Goal: Check status: Check status

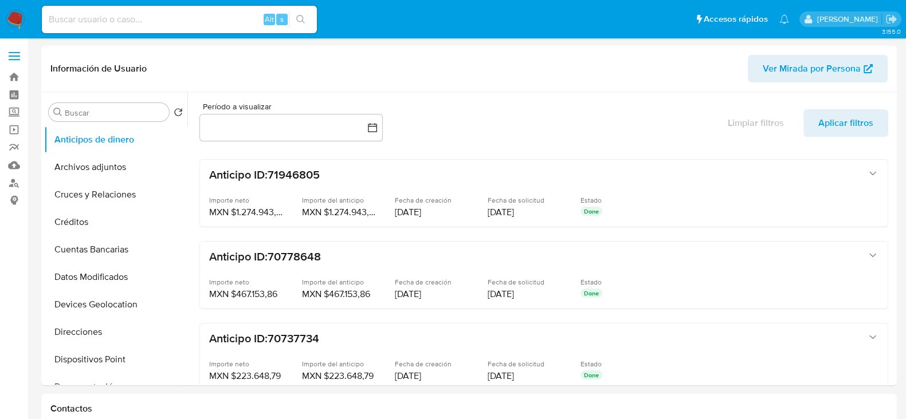
select select "10"
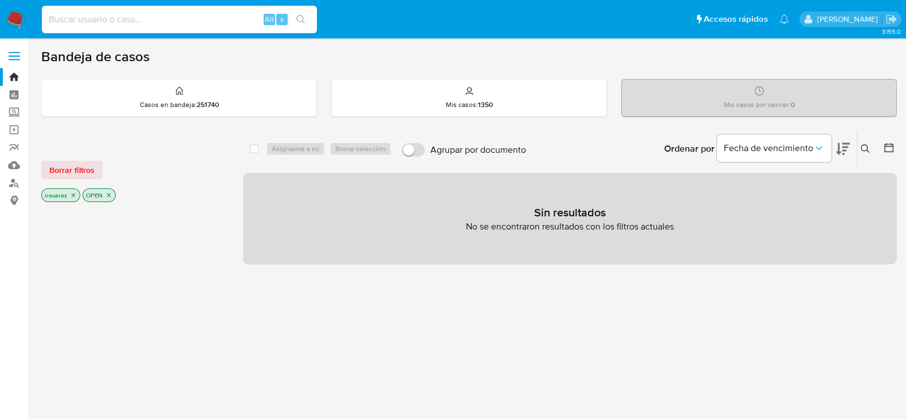
click at [205, 15] on input at bounding box center [179, 19] width 275 height 15
paste input "154098621"
type input "154098621"
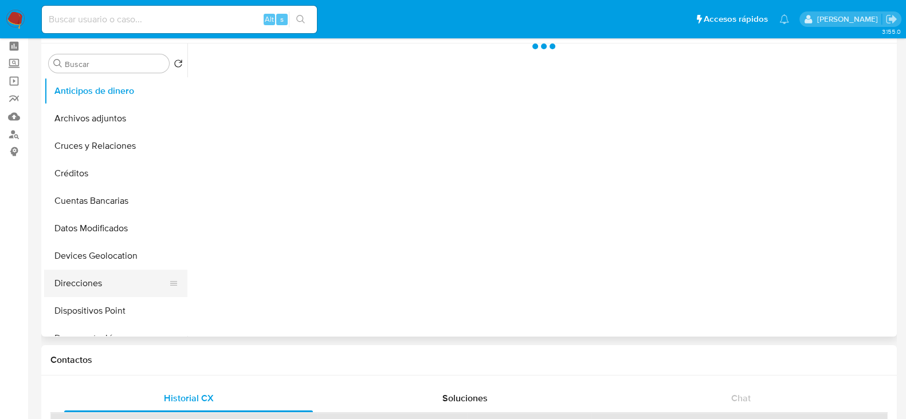
scroll to position [71, 0]
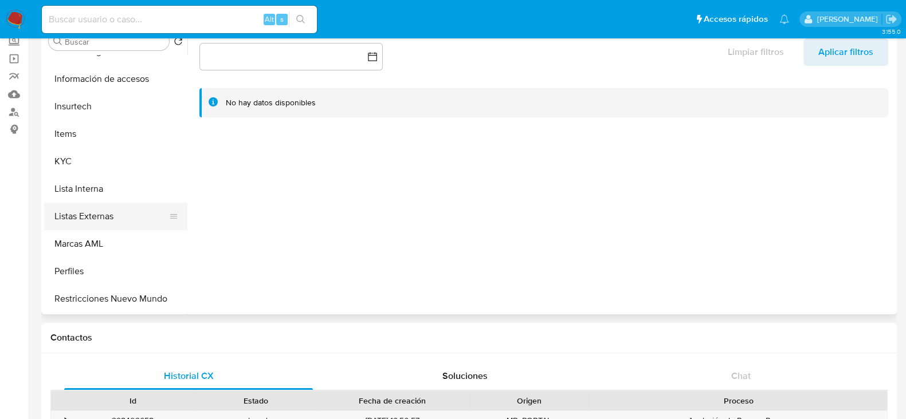
select select "10"
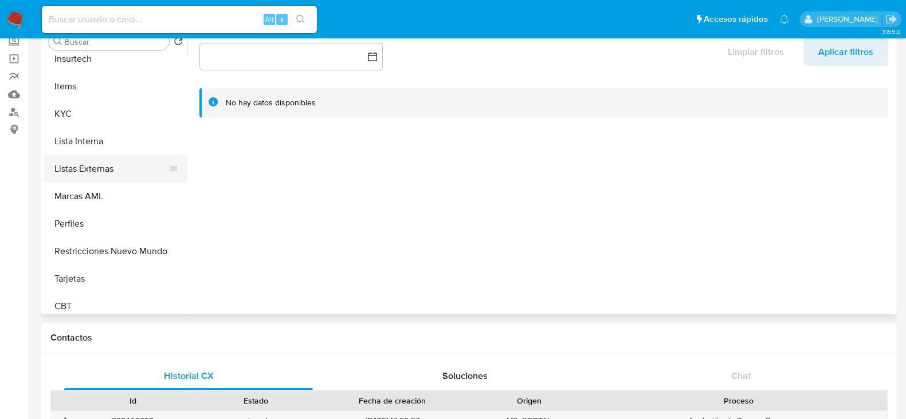
scroll to position [483, 0]
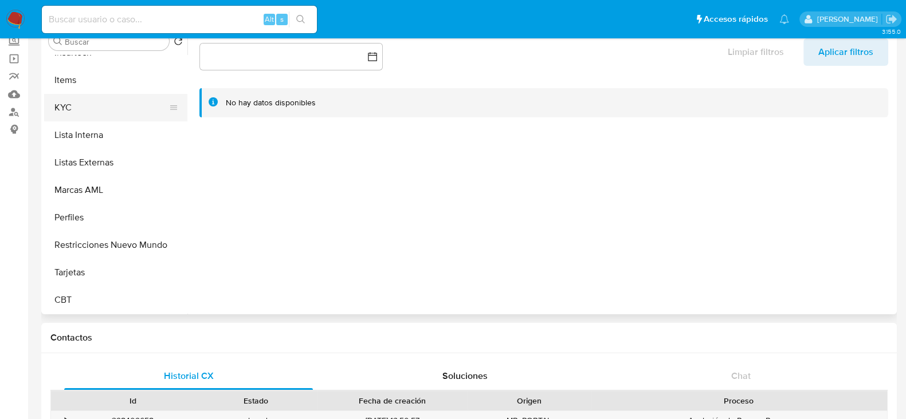
click at [95, 106] on button "KYC" at bounding box center [111, 107] width 134 height 27
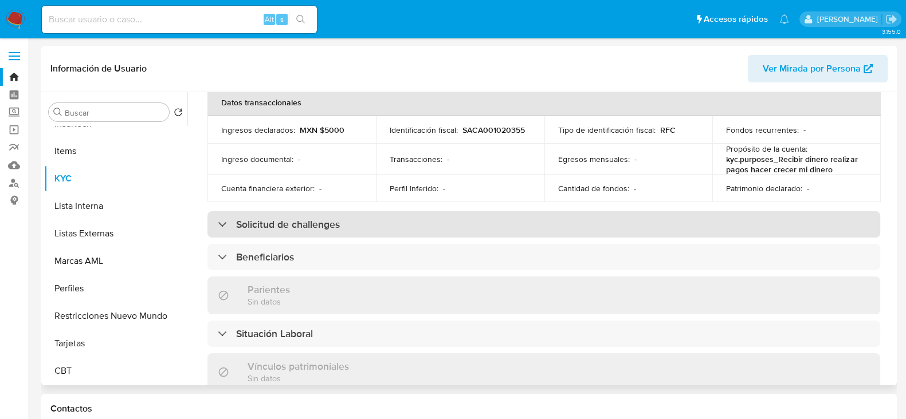
scroll to position [358, 0]
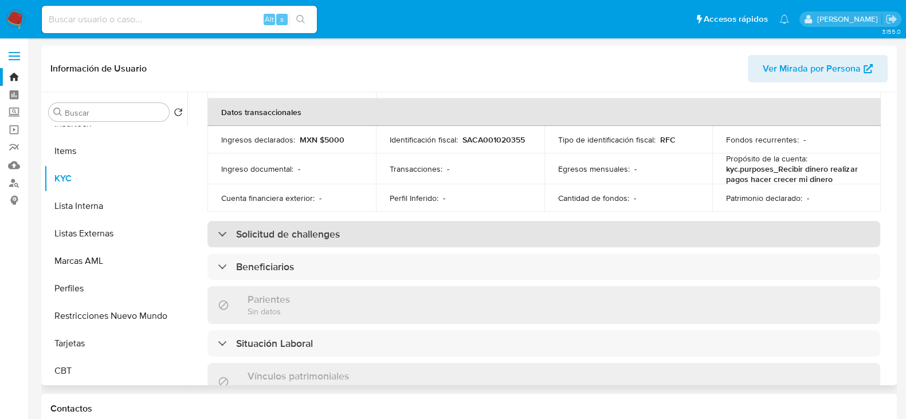
click at [227, 235] on div "Solicitud de challenges" at bounding box center [543, 234] width 672 height 26
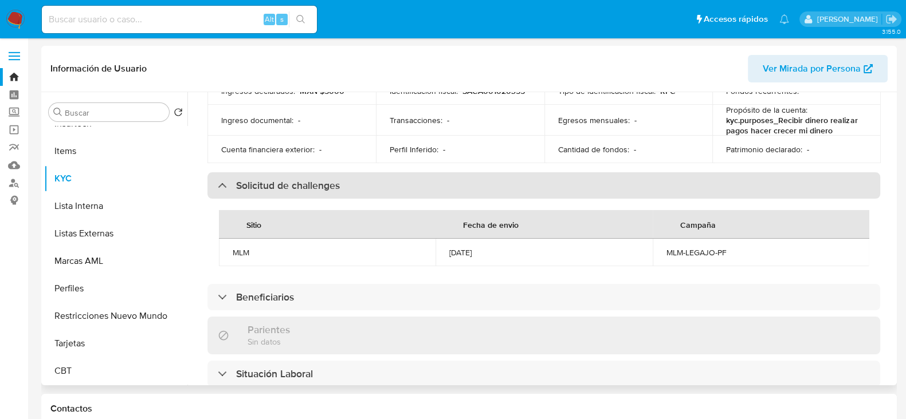
scroll to position [430, 0]
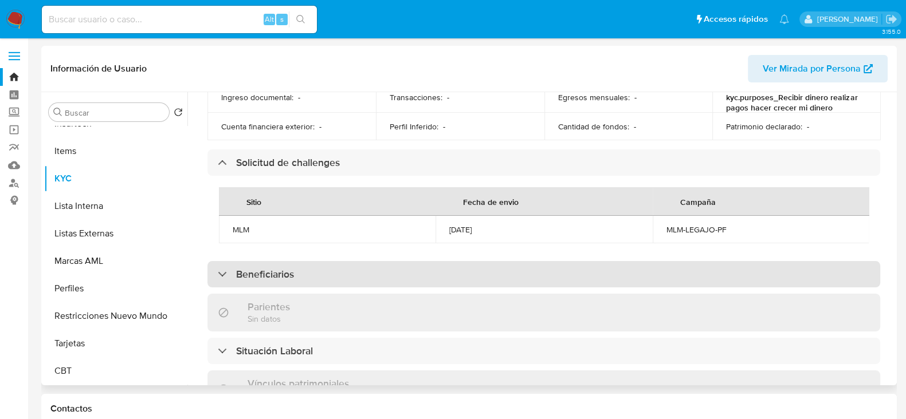
click at [214, 277] on div "Beneficiarios" at bounding box center [543, 274] width 672 height 26
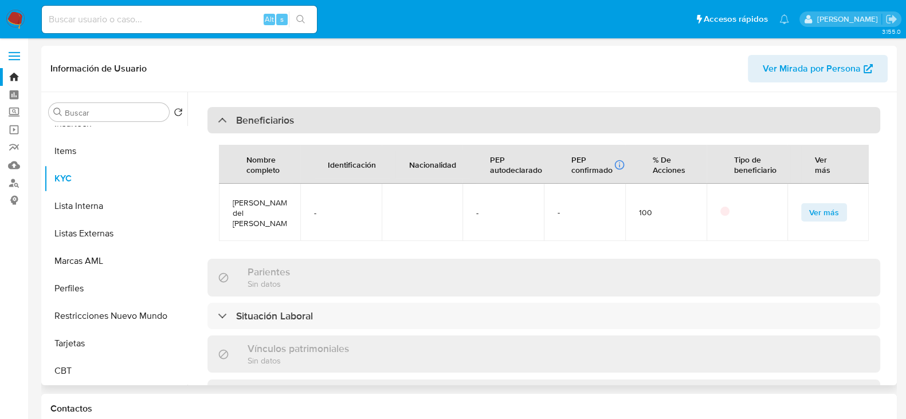
scroll to position [644, 0]
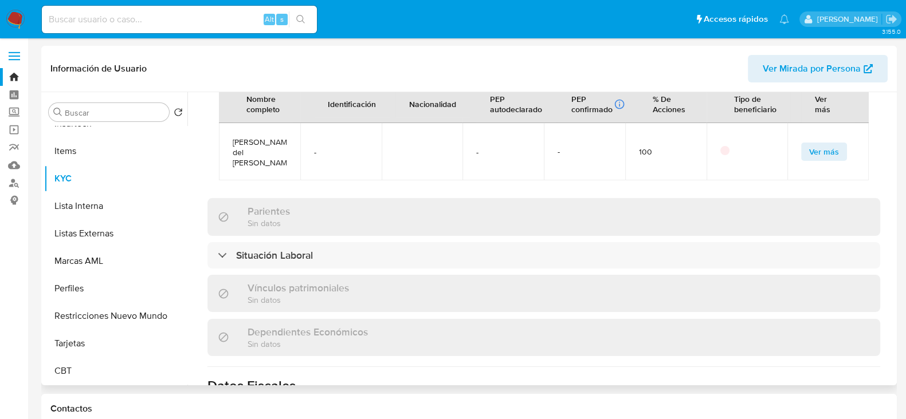
click at [214, 269] on div "Situación Laboral" at bounding box center [543, 255] width 672 height 26
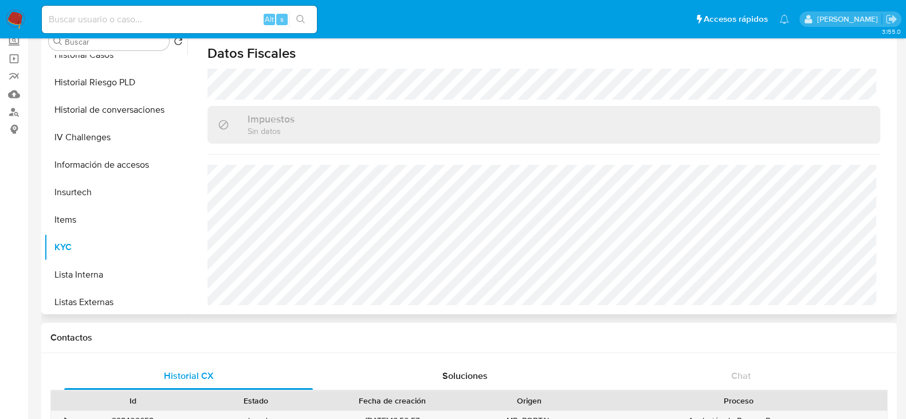
scroll to position [269, 0]
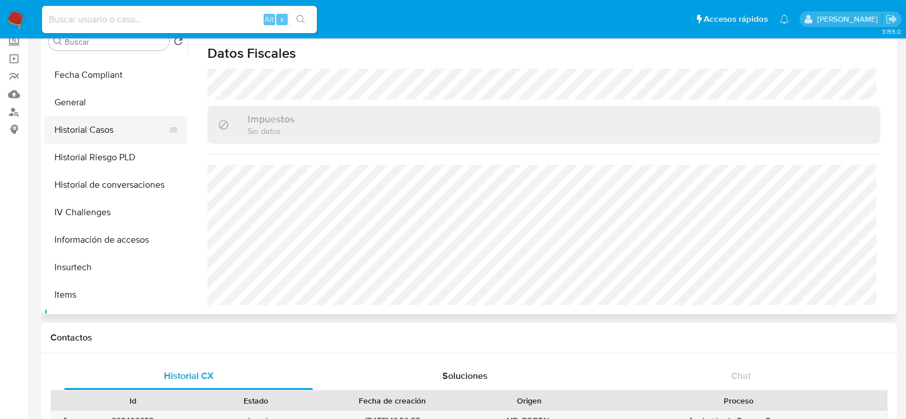
click at [125, 133] on button "Historial Casos" at bounding box center [111, 129] width 134 height 27
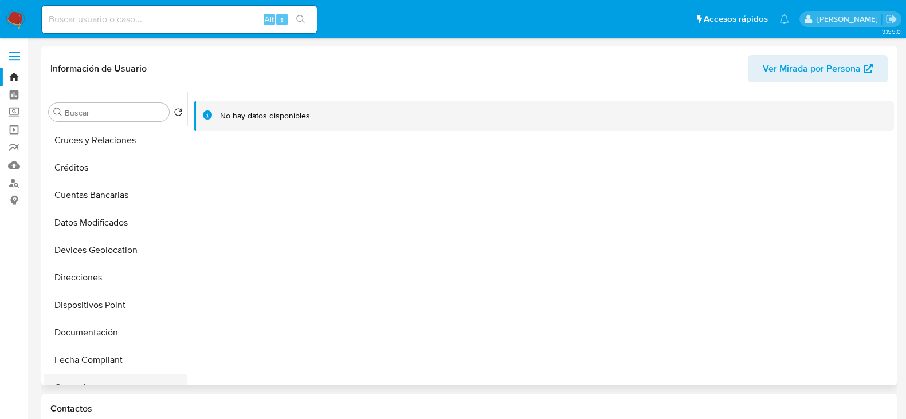
scroll to position [0, 0]
click at [103, 170] on button "Archivos adjuntos" at bounding box center [111, 167] width 134 height 27
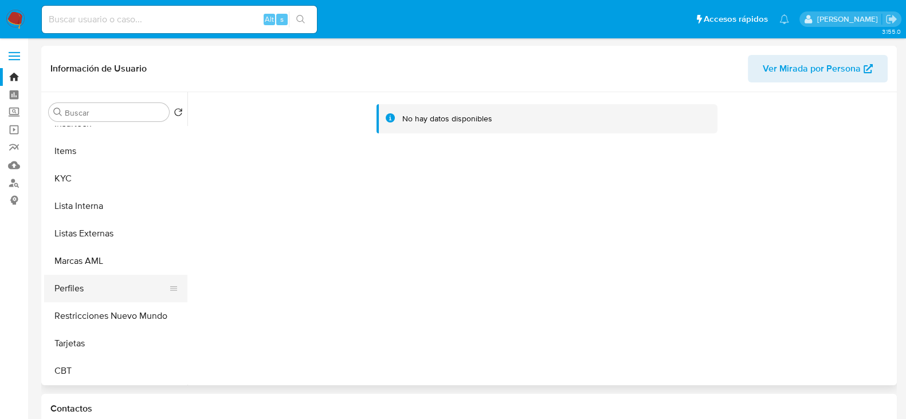
scroll to position [483, 0]
click at [88, 309] on button "Restricciones Nuevo Mundo" at bounding box center [111, 315] width 134 height 27
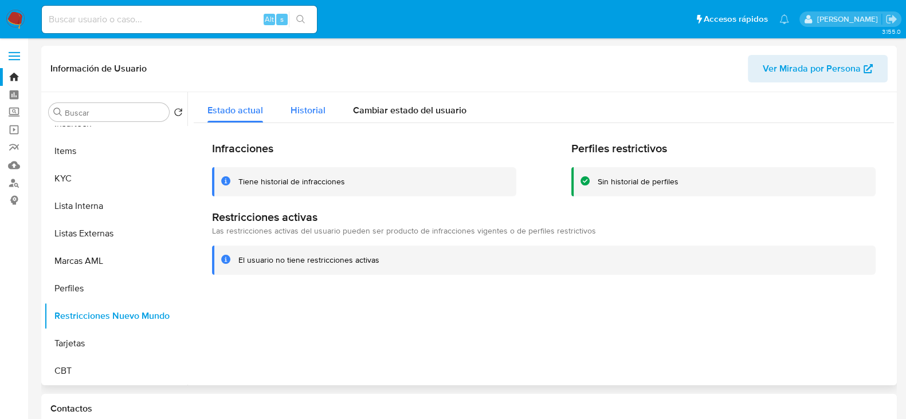
click at [316, 119] on div "Historial" at bounding box center [307, 107] width 35 height 30
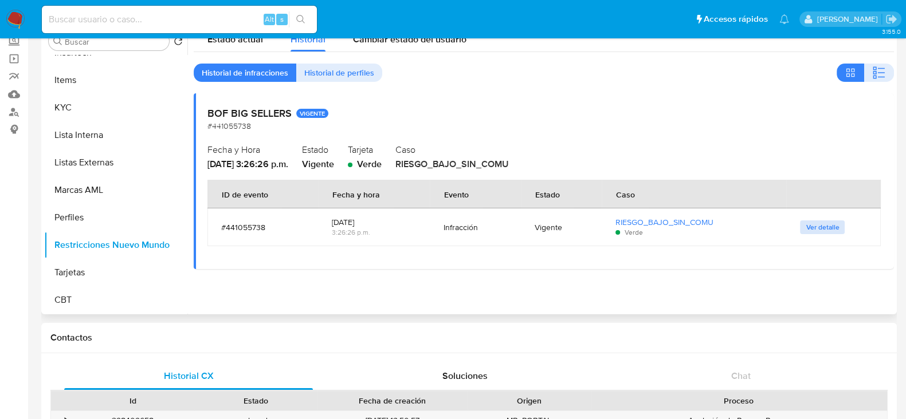
click at [828, 226] on span "Ver detalle" at bounding box center [821, 227] width 33 height 11
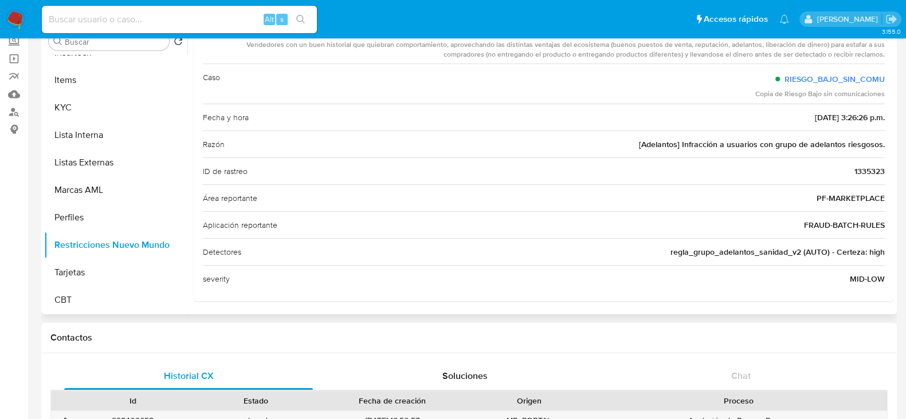
scroll to position [74, 0]
click at [53, 101] on button "KYC" at bounding box center [111, 107] width 134 height 27
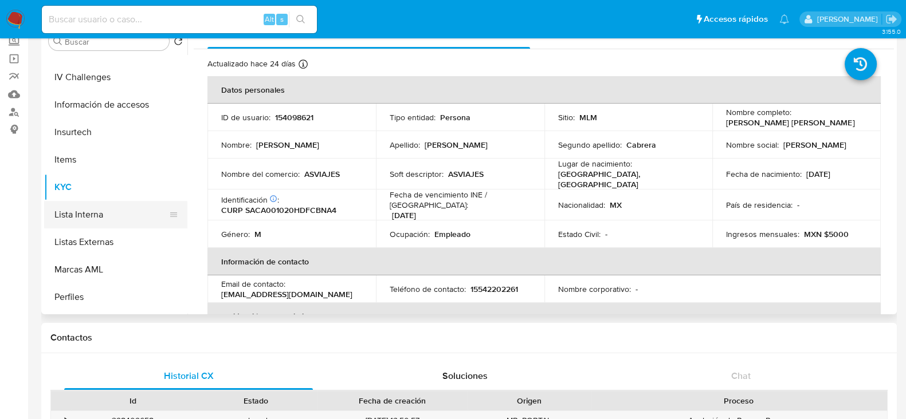
scroll to position [341, 0]
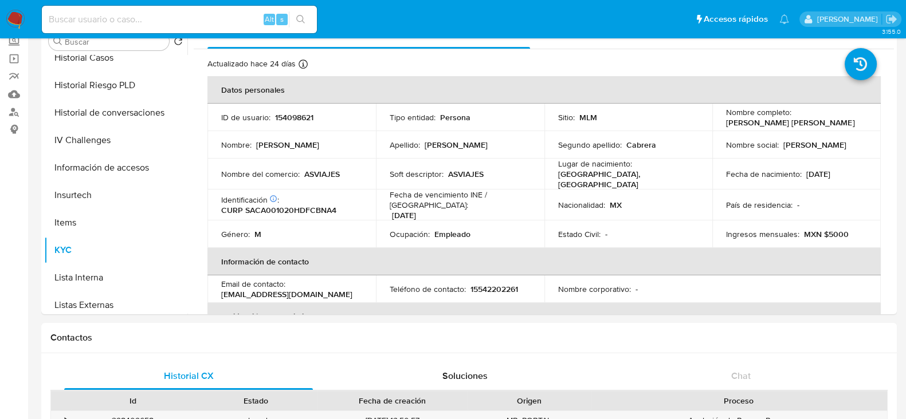
click at [20, 16] on img at bounding box center [15, 19] width 19 height 19
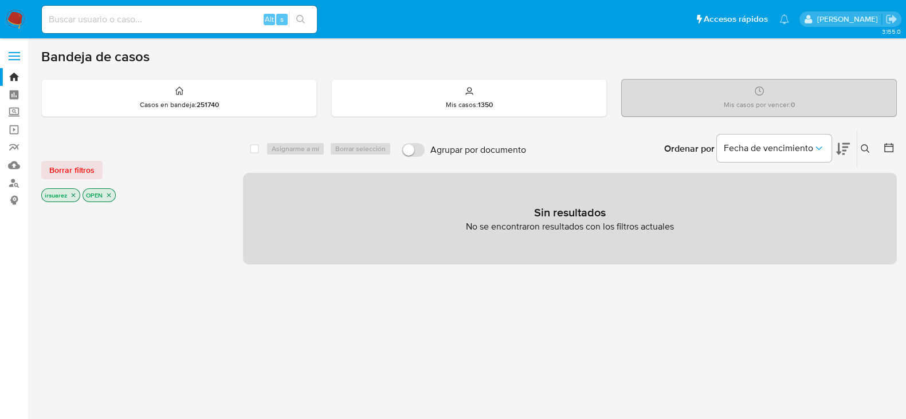
click at [132, 29] on div "Alt s" at bounding box center [179, 19] width 275 height 27
click at [137, 18] on input at bounding box center [179, 19] width 275 height 15
paste input "154098621"
type input "154098621"
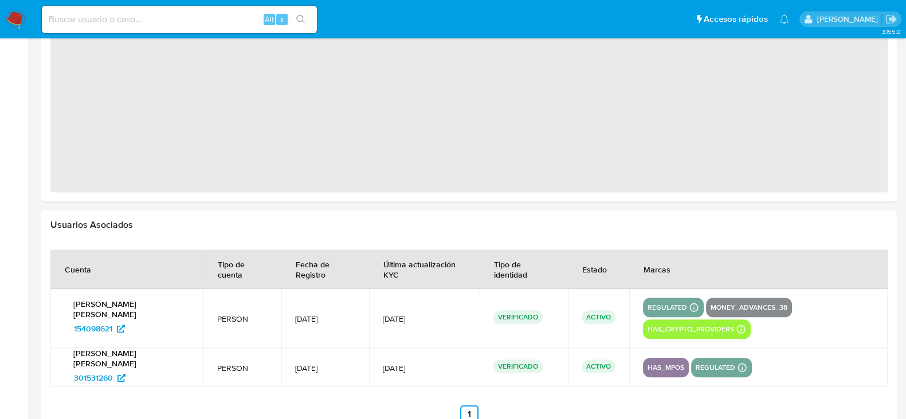
select select "10"
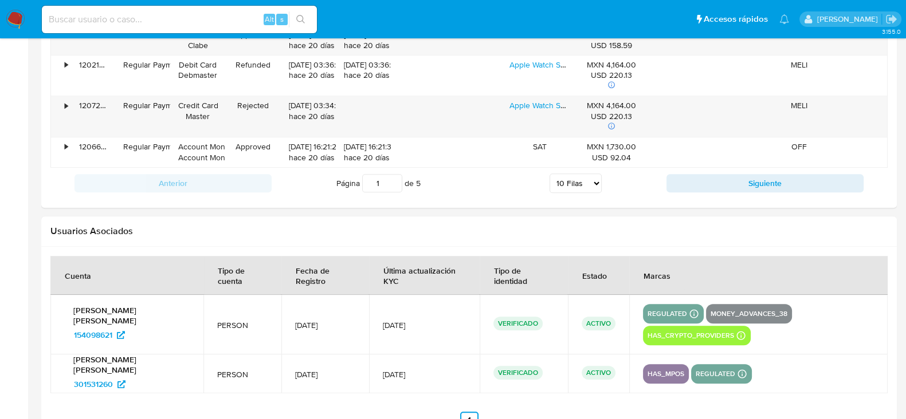
scroll to position [1423, 0]
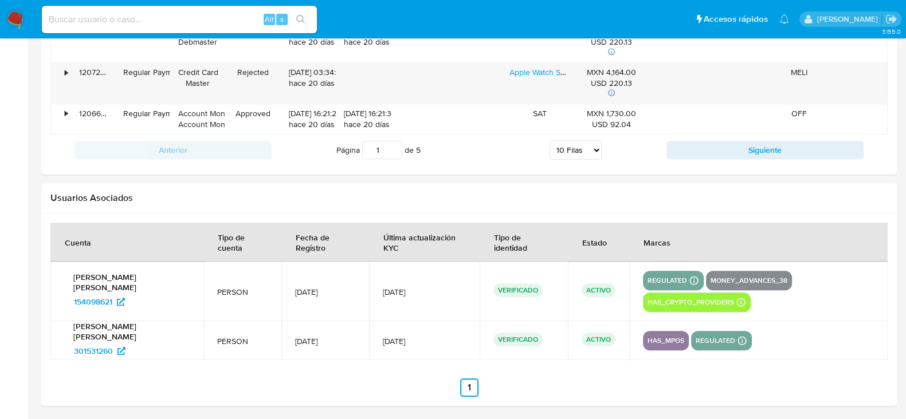
click at [22, 17] on img at bounding box center [15, 19] width 19 height 19
